Goal: Transaction & Acquisition: Purchase product/service

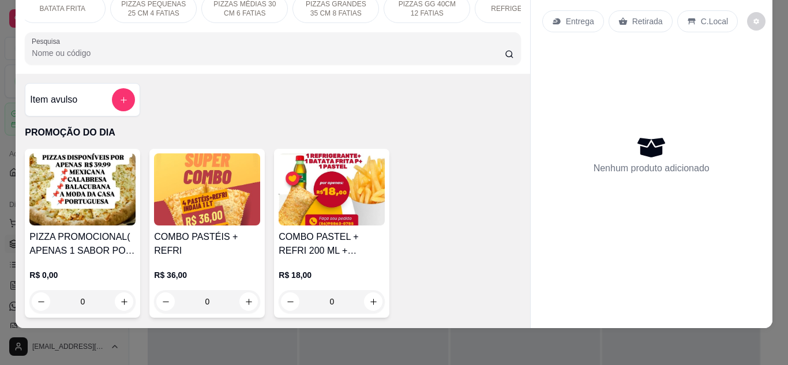
scroll to position [0, 411]
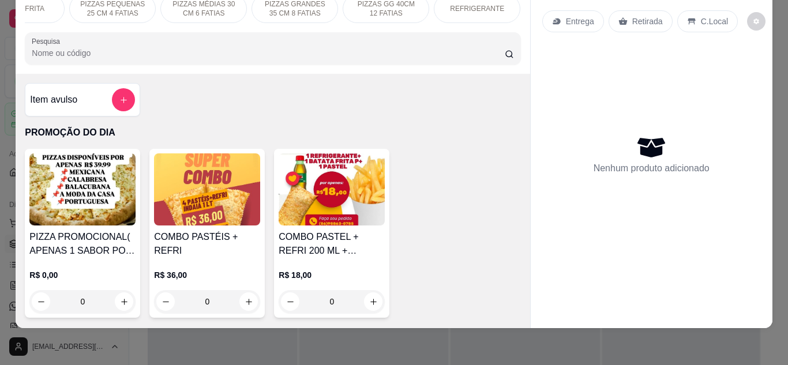
click at [302, 7] on p "PIZZAS GRANDES 35 CM 8 FATIAS" at bounding box center [294, 8] width 67 height 18
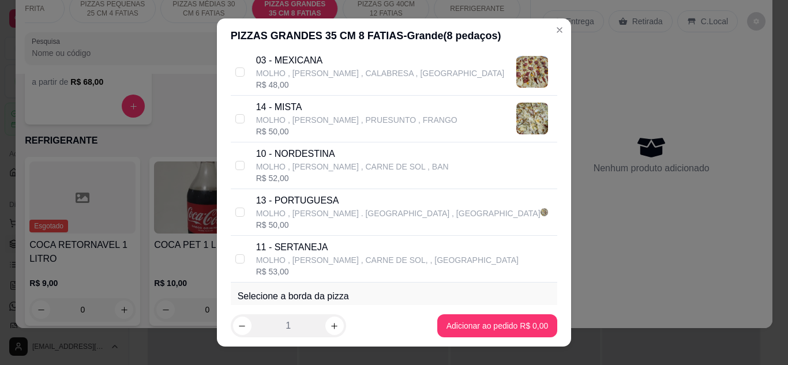
scroll to position [554, 0]
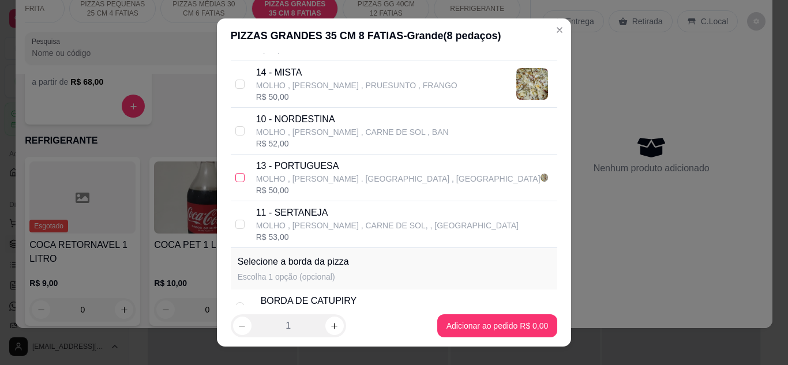
click at [235, 174] on input "checkbox" at bounding box center [239, 177] width 9 height 9
checkbox input "true"
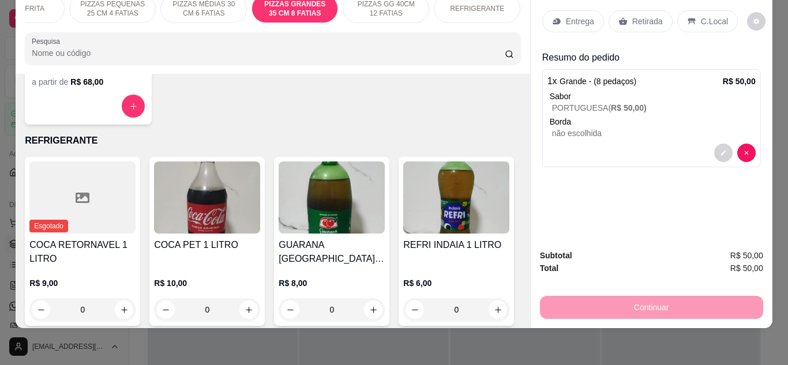
click at [465, 4] on p "REFRIGERANTE" at bounding box center [477, 8] width 54 height 9
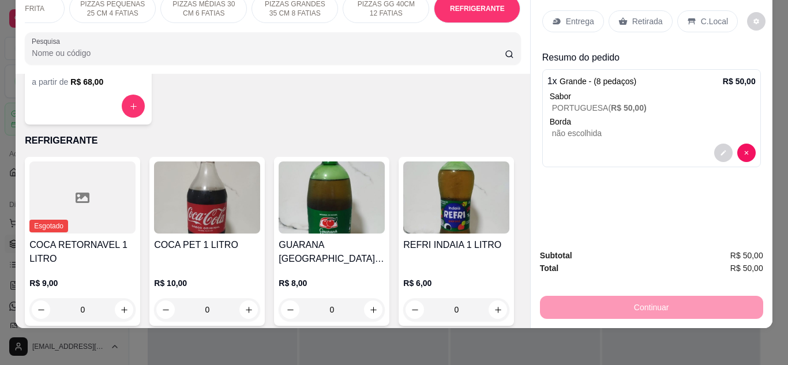
scroll to position [3276, 0]
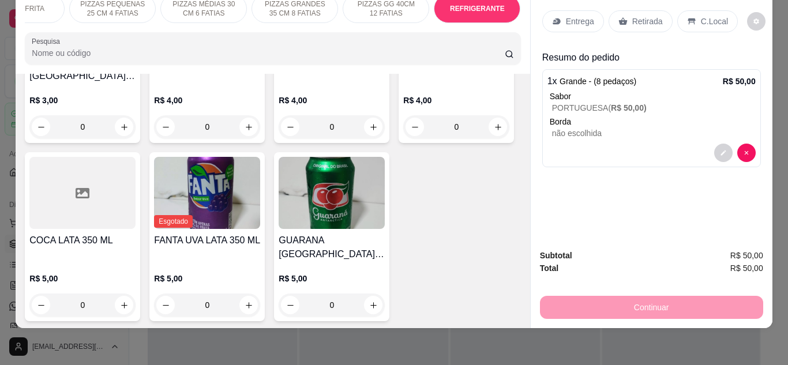
type input "1"
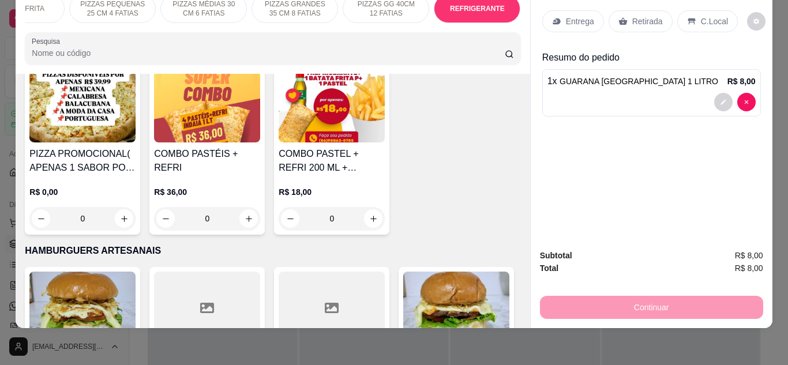
scroll to position [0, 0]
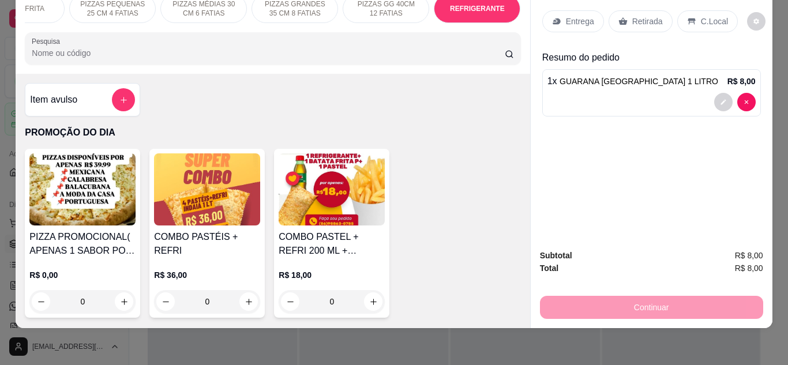
click at [104, 271] on p "R$ 0,00" at bounding box center [82, 276] width 106 height 12
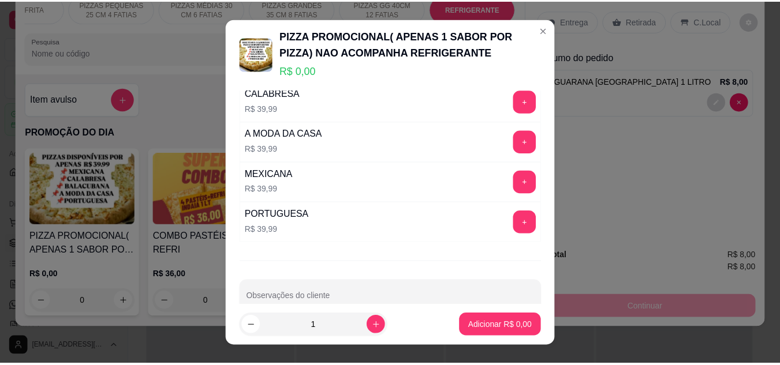
scroll to position [115, 0]
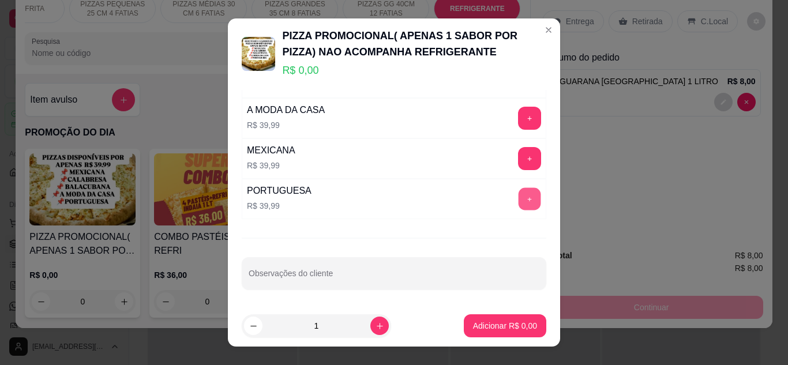
click at [519, 194] on button "+" at bounding box center [530, 199] width 23 height 23
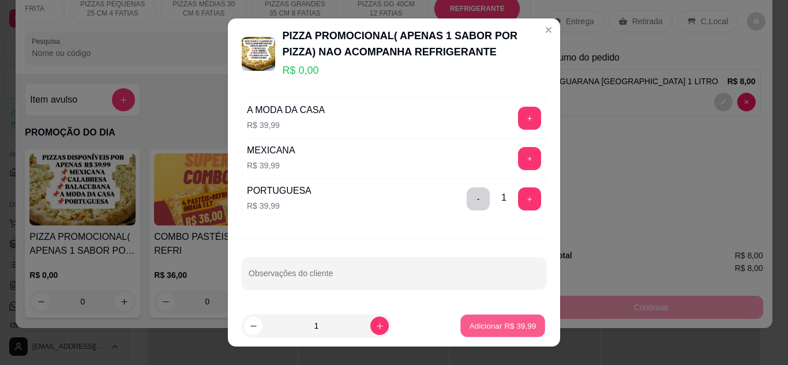
click at [483, 322] on p "Adicionar R$ 39,99" at bounding box center [503, 326] width 67 height 11
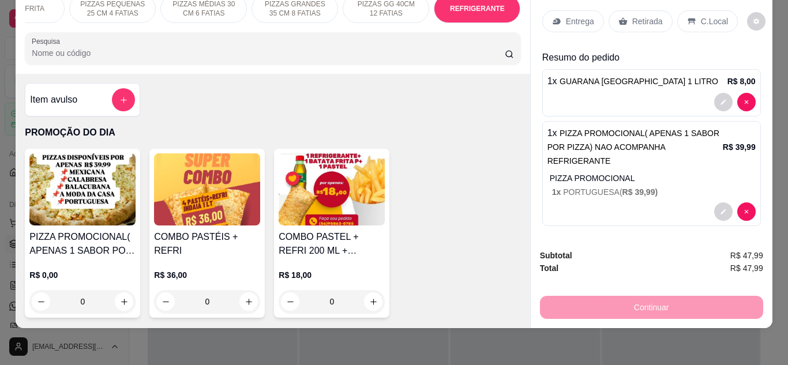
click at [633, 16] on p "Retirada" at bounding box center [648, 22] width 31 height 12
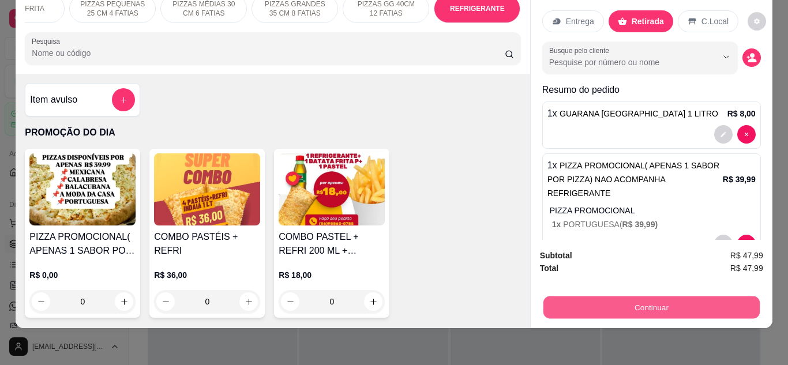
click at [657, 297] on button "Continuar" at bounding box center [651, 308] width 216 height 23
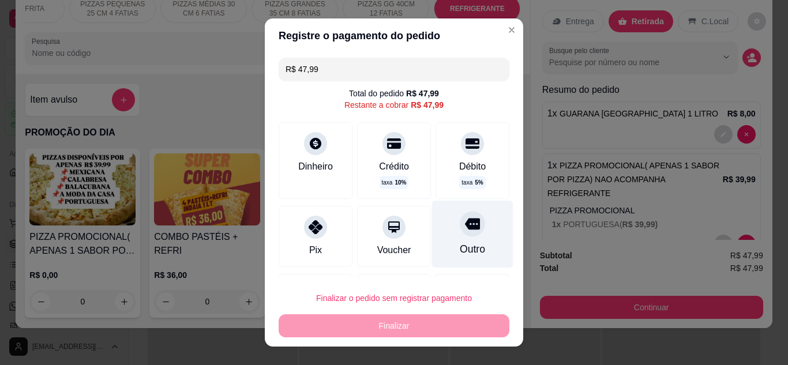
click at [460, 254] on div "Outro" at bounding box center [472, 249] width 25 height 15
type input "R$ 0,00"
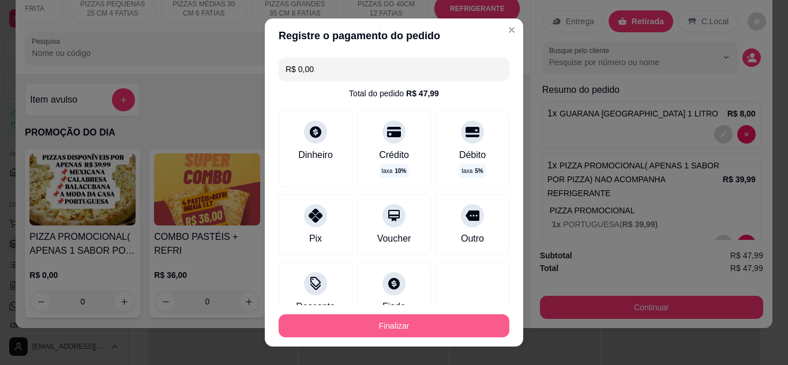
click at [418, 328] on button "Finalizar" at bounding box center [394, 326] width 231 height 23
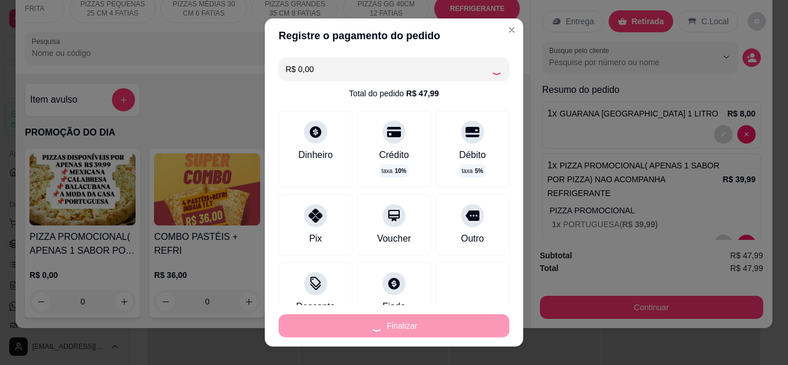
type input "0"
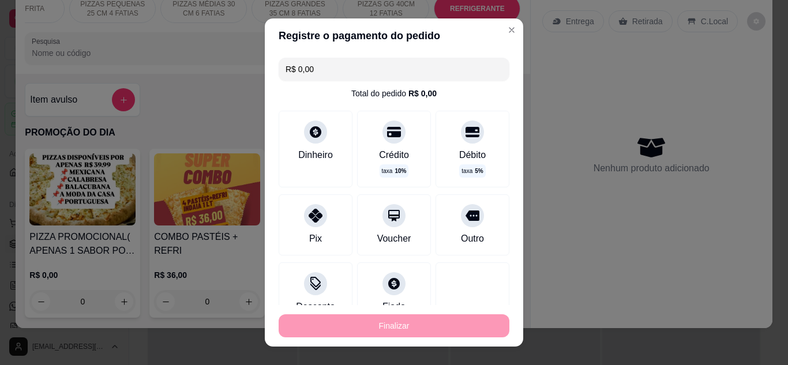
type input "-R$ 47,99"
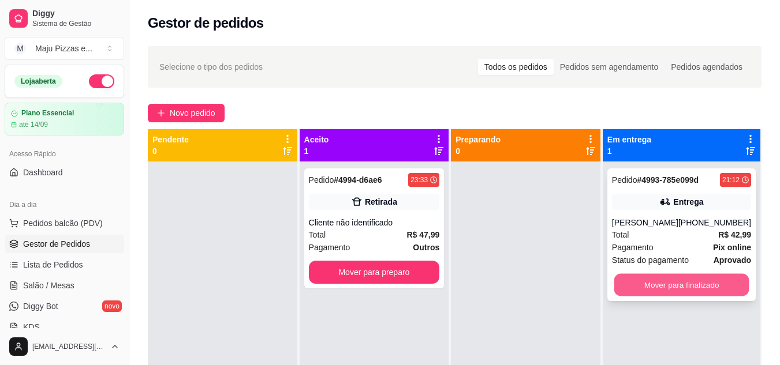
click at [724, 288] on button "Mover para finalizado" at bounding box center [680, 285] width 135 height 23
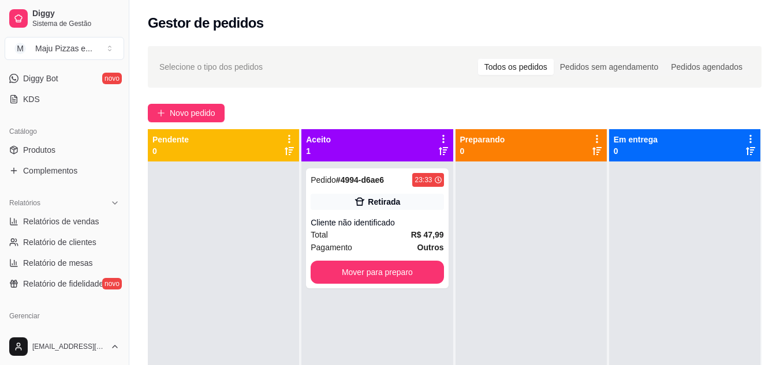
scroll to position [231, 0]
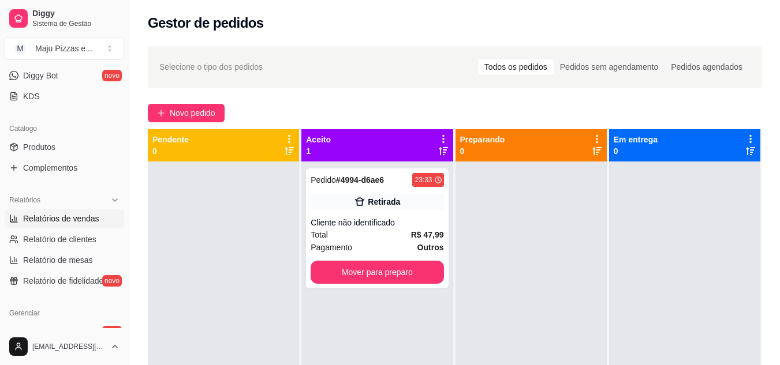
click at [78, 223] on span "Relatórios de vendas" at bounding box center [61, 219] width 76 height 12
select select "ALL"
select select "0"
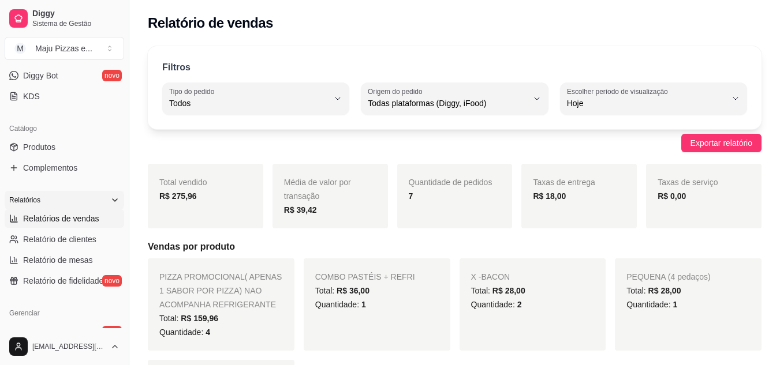
click at [110, 199] on icon at bounding box center [114, 200] width 9 height 9
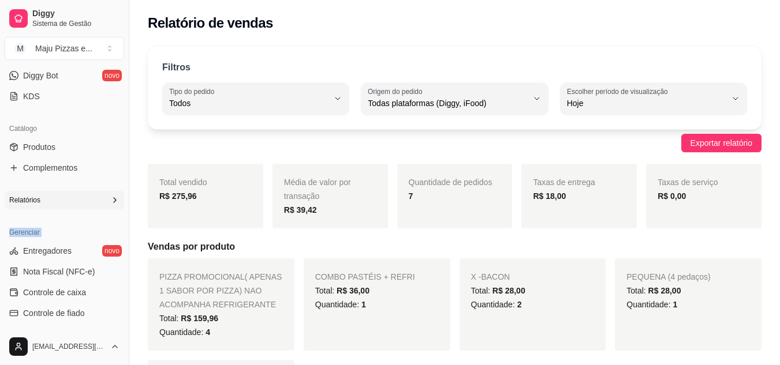
click at [110, 199] on icon at bounding box center [114, 200] width 9 height 9
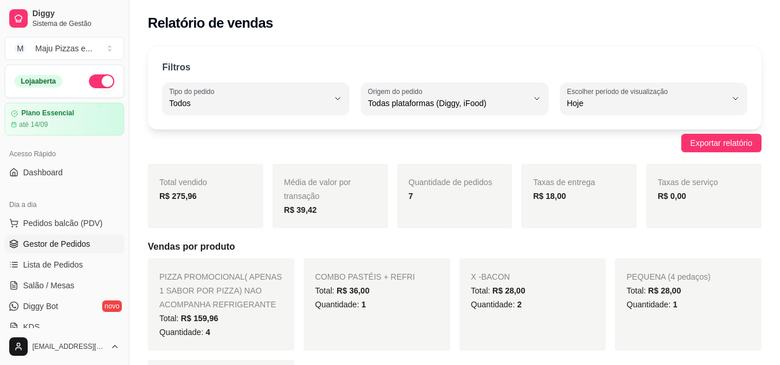
click at [70, 243] on span "Gestor de Pedidos" at bounding box center [56, 244] width 67 height 12
